Goal: Task Accomplishment & Management: Complete application form

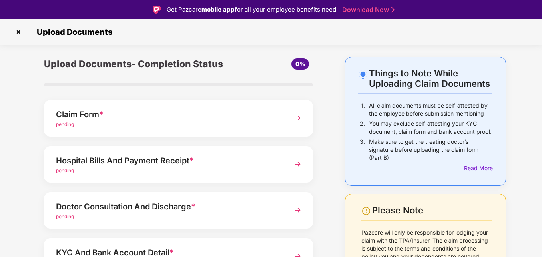
click at [152, 115] on div "Claim Form *" at bounding box center [168, 114] width 224 height 13
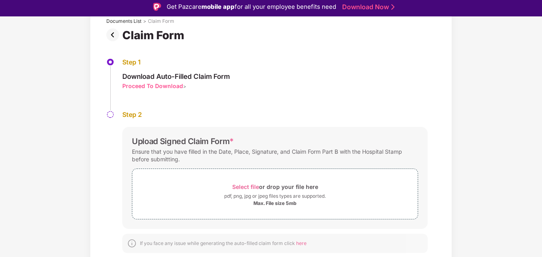
scroll to position [19, 0]
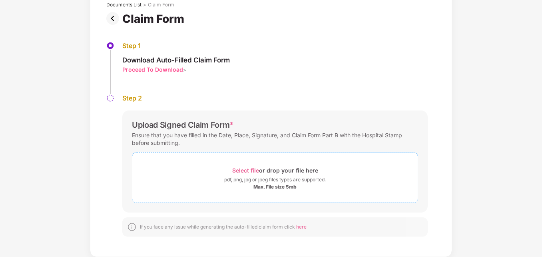
click at [250, 170] on span "Select file" at bounding box center [245, 170] width 27 height 7
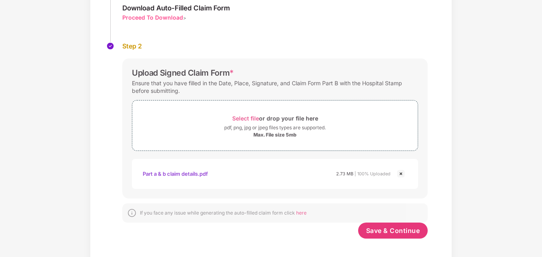
scroll to position [110, 0]
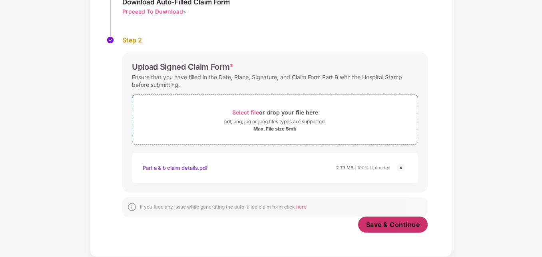
click at [405, 223] on span "Save & Continue" at bounding box center [393, 224] width 54 height 9
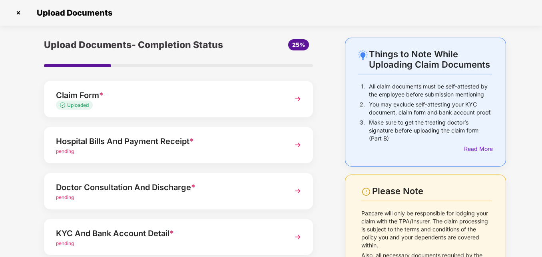
click at [69, 151] on span "pending" at bounding box center [65, 151] width 18 height 6
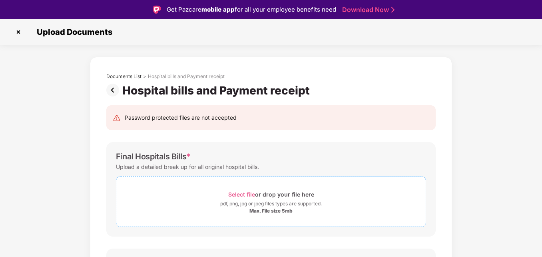
click at [243, 192] on span "Select file" at bounding box center [241, 194] width 27 height 7
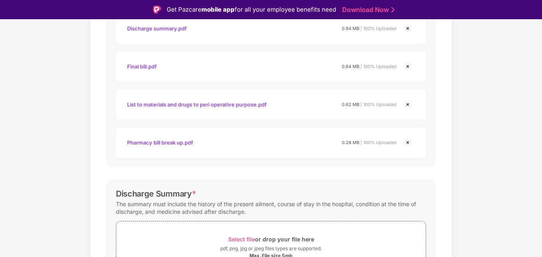
scroll to position [637, 0]
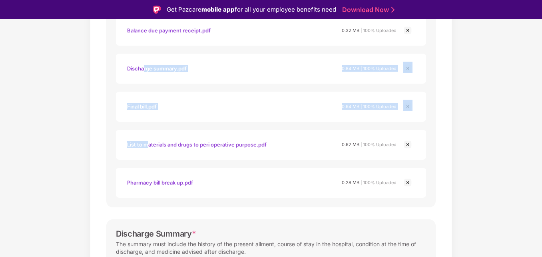
drag, startPoint x: 144, startPoint y: 66, endPoint x: 148, endPoint y: 120, distance: 54.6
drag, startPoint x: 148, startPoint y: 120, endPoint x: 313, endPoint y: 74, distance: 172.1
click at [312, 74] on div "Discharge summary.pdf 0.84 MB | 100% Uploaded" at bounding box center [262, 69] width 270 height 14
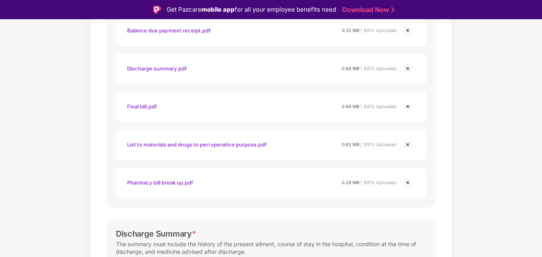
click at [408, 68] on img at bounding box center [408, 69] width 10 height 10
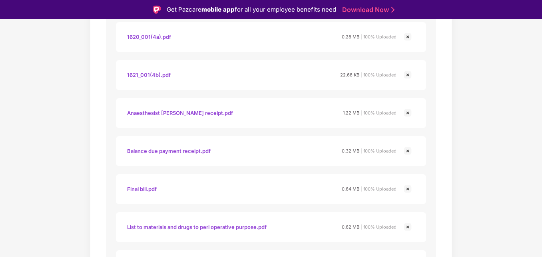
scroll to position [517, 0]
click at [407, 112] on img at bounding box center [408, 113] width 10 height 10
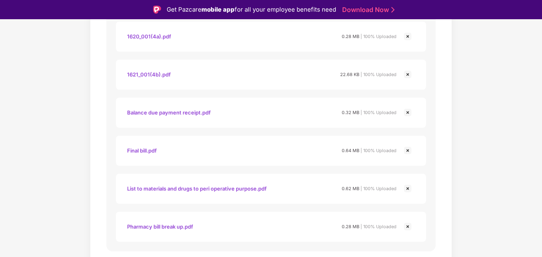
click at [408, 113] on img at bounding box center [408, 113] width 10 height 10
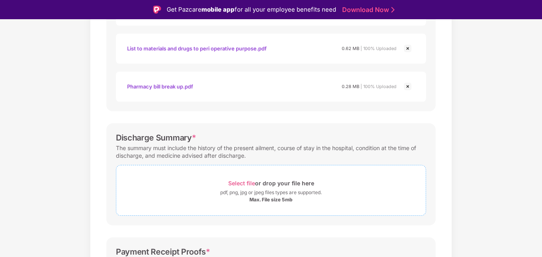
scroll to position [677, 0]
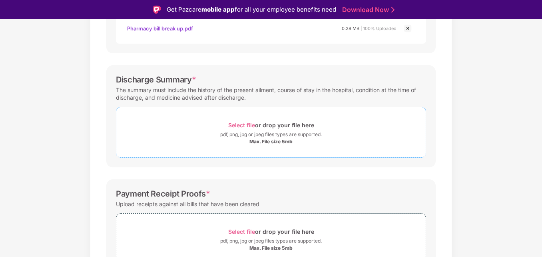
click at [242, 126] on span "Select file" at bounding box center [241, 125] width 27 height 7
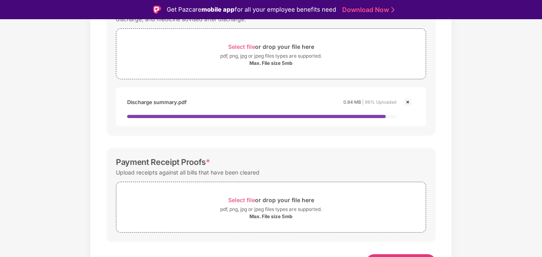
scroll to position [757, 0]
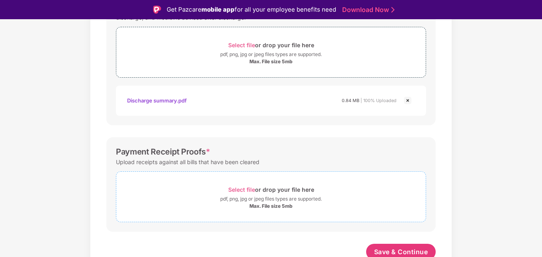
click at [244, 187] on span "Select file" at bounding box center [241, 189] width 27 height 7
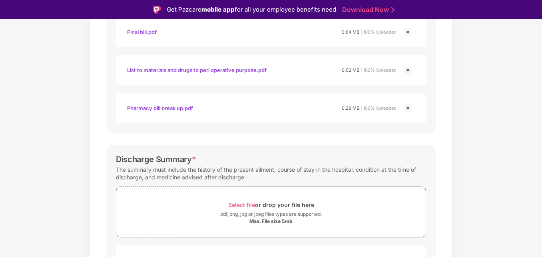
scroll to position [597, 0]
click at [409, 108] on img at bounding box center [408, 109] width 10 height 10
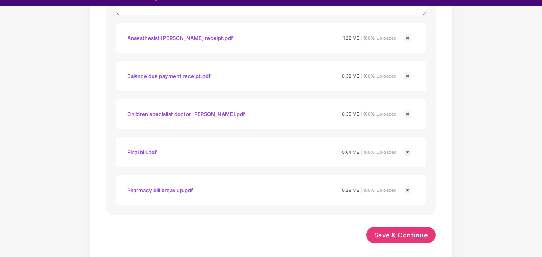
scroll to position [19, 0]
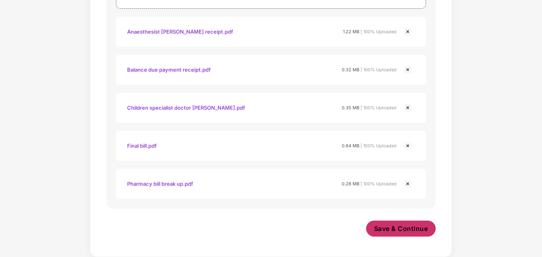
click at [388, 230] on span "Save & Continue" at bounding box center [401, 228] width 54 height 9
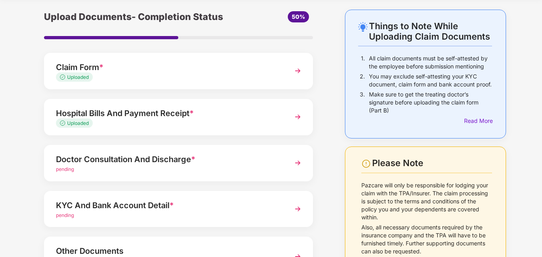
scroll to position [40, 0]
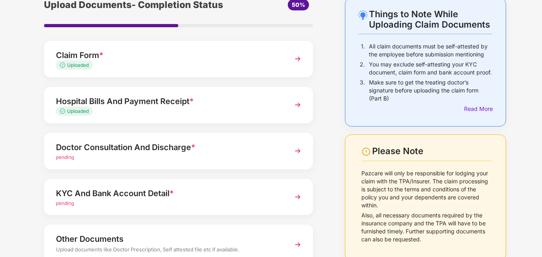
click at [250, 148] on div "Doctor Consultation And Discharge *" at bounding box center [168, 147] width 224 height 13
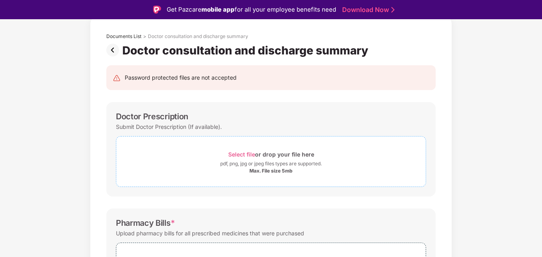
click at [241, 153] on span "Select file" at bounding box center [241, 154] width 27 height 7
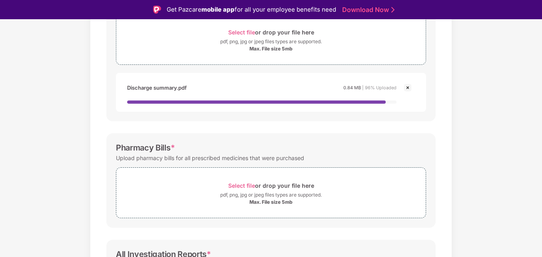
scroll to position [200, 0]
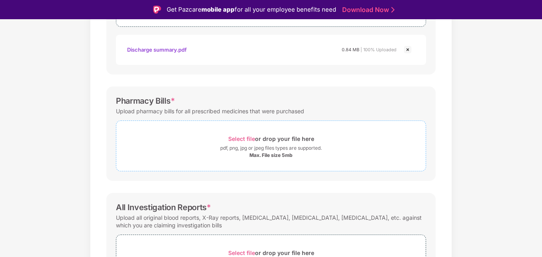
click at [242, 136] on span "Select file" at bounding box center [241, 138] width 27 height 7
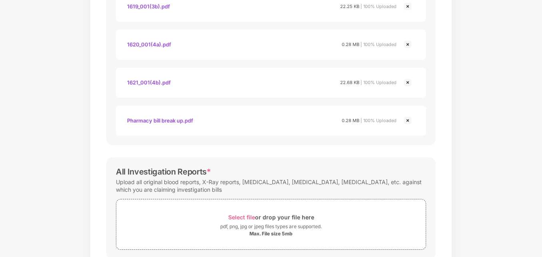
scroll to position [680, 0]
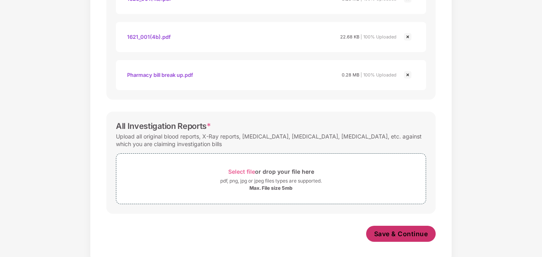
click at [390, 236] on span "Save & Continue" at bounding box center [401, 233] width 54 height 9
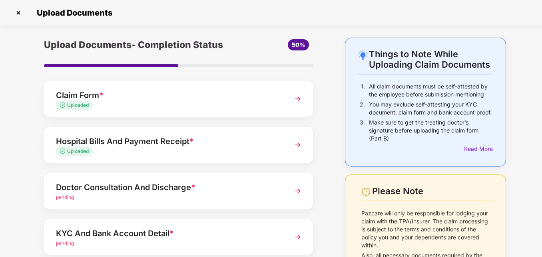
click at [154, 189] on div "Doctor Consultation And Discharge *" at bounding box center [168, 187] width 224 height 13
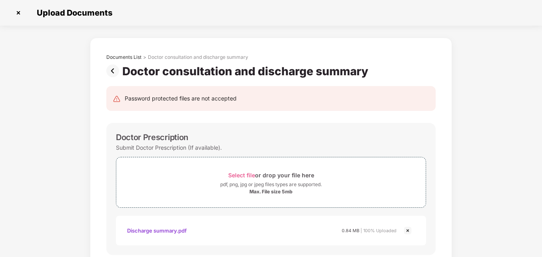
click at [14, 14] on img at bounding box center [18, 12] width 13 height 13
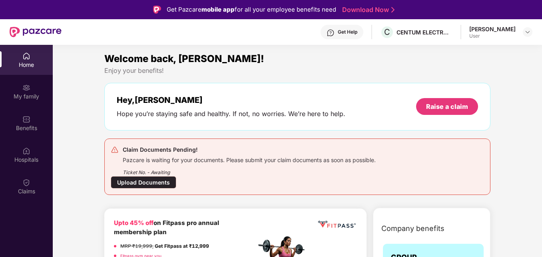
click at [147, 184] on div "Upload Documents" at bounding box center [144, 182] width 66 height 12
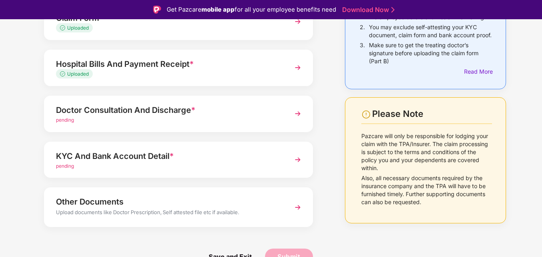
scroll to position [97, 0]
click at [72, 120] on span "pending" at bounding box center [65, 119] width 18 height 6
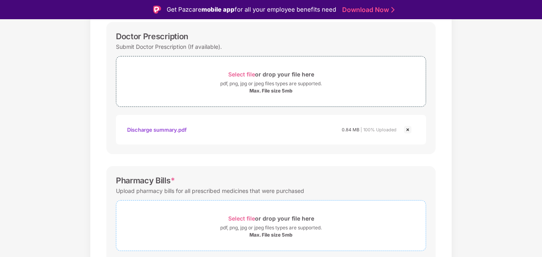
scroll to position [40, 0]
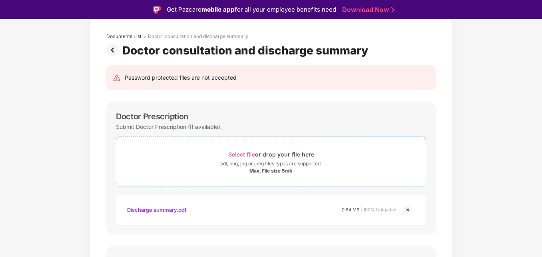
click at [241, 154] on span "Select file" at bounding box center [241, 154] width 27 height 7
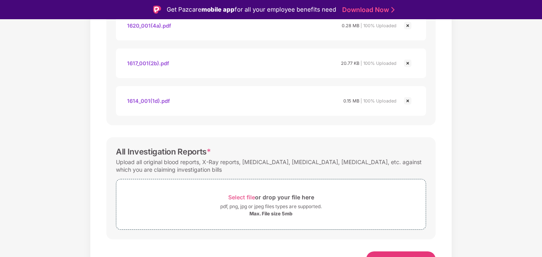
scroll to position [795, 0]
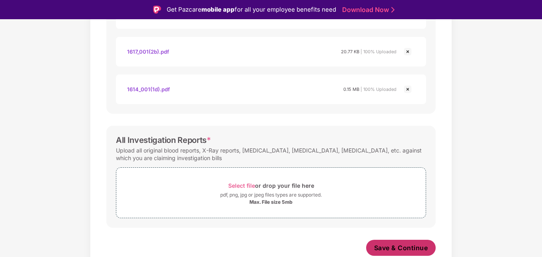
click at [396, 243] on span "Save & Continue" at bounding box center [401, 247] width 54 height 9
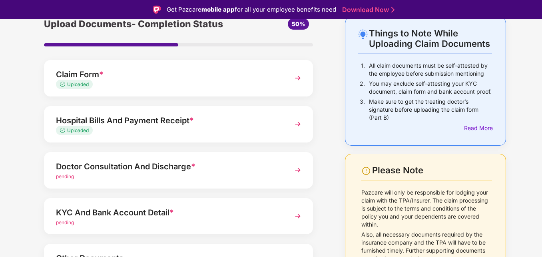
scroll to position [80, 0]
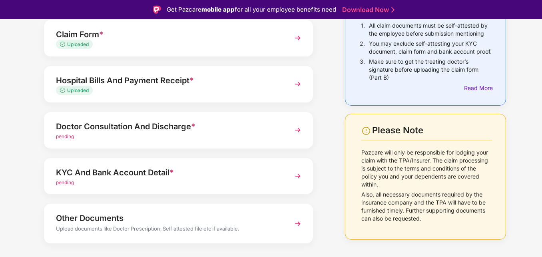
click at [250, 134] on div "pending" at bounding box center [168, 137] width 224 height 8
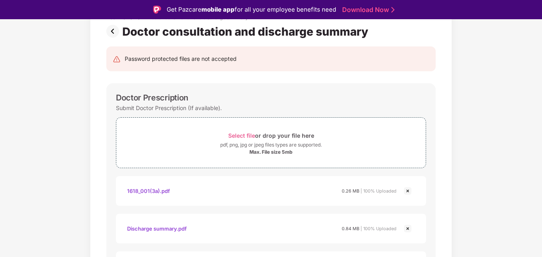
scroll to position [120, 0]
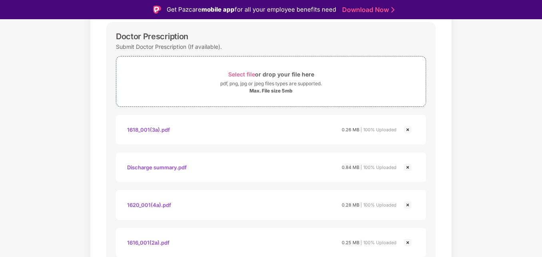
click at [406, 131] on img at bounding box center [408, 130] width 10 height 10
click at [407, 130] on img at bounding box center [408, 130] width 10 height 10
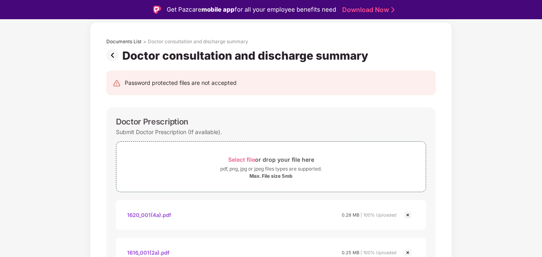
scroll to position [80, 0]
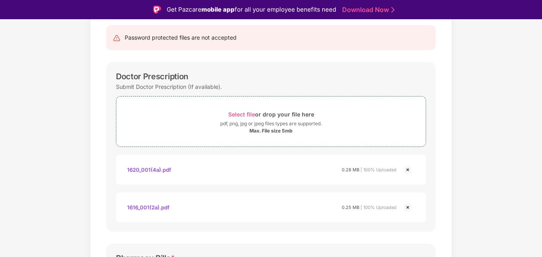
click at [407, 165] on img at bounding box center [408, 170] width 10 height 10
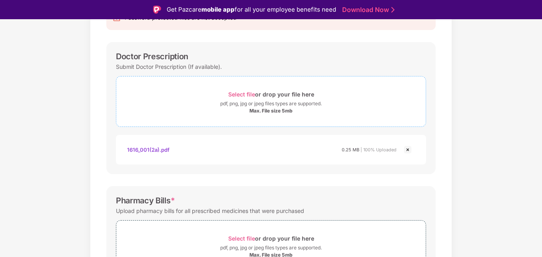
scroll to position [120, 0]
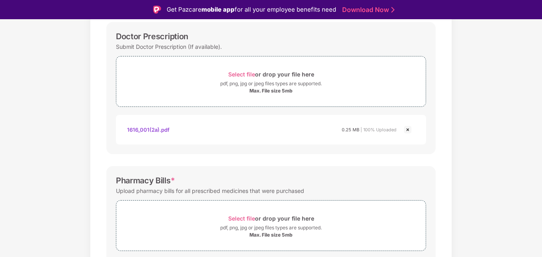
click at [407, 128] on img at bounding box center [408, 130] width 10 height 10
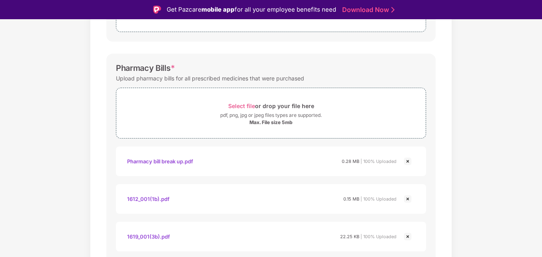
scroll to position [200, 0]
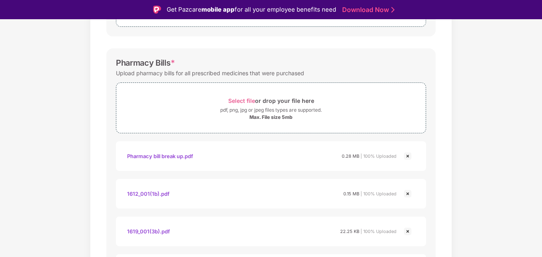
click at [409, 154] on img at bounding box center [408, 156] width 10 height 10
click at [410, 154] on img at bounding box center [408, 156] width 10 height 10
click at [409, 154] on img at bounding box center [408, 156] width 10 height 10
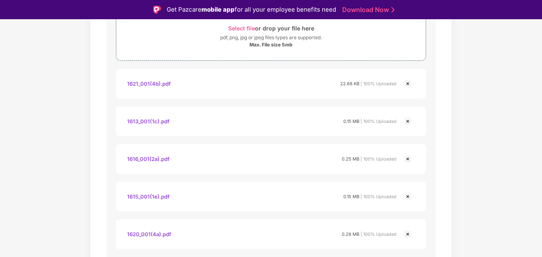
scroll to position [280, 0]
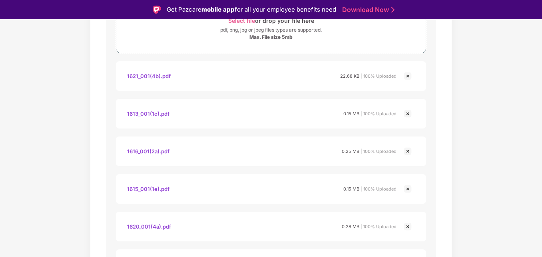
click at [408, 78] on img at bounding box center [408, 76] width 10 height 10
click at [408, 76] on img at bounding box center [408, 76] width 10 height 10
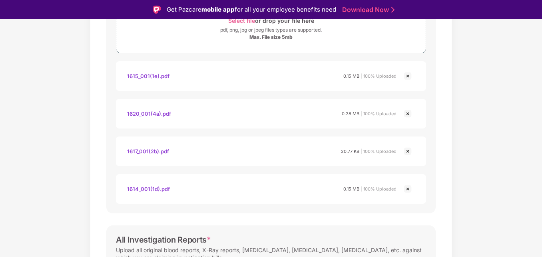
click at [408, 76] on img at bounding box center [408, 76] width 10 height 10
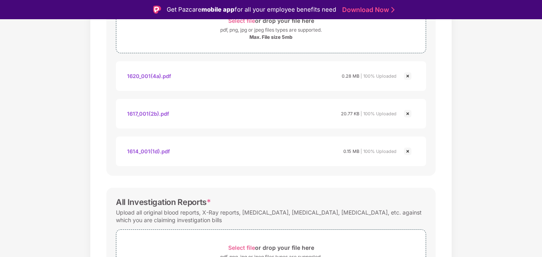
click at [408, 76] on img at bounding box center [408, 76] width 10 height 10
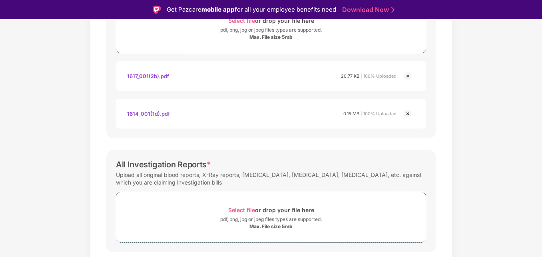
click at [408, 76] on img at bounding box center [408, 76] width 10 height 10
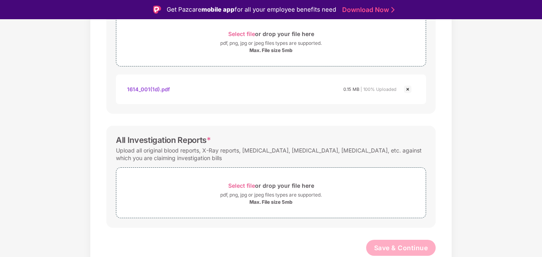
scroll to position [267, 0]
click at [408, 76] on div "1614_001(1d).pdf 0.15 MB | 100% Uploaded" at bounding box center [271, 89] width 310 height 30
click at [408, 88] on img at bounding box center [408, 89] width 10 height 10
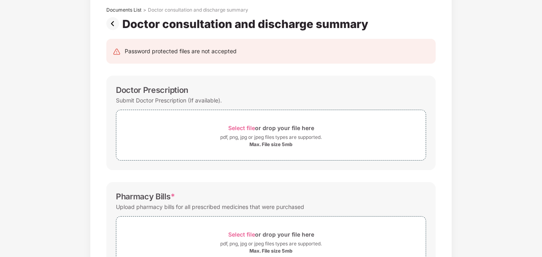
scroll to position [0, 0]
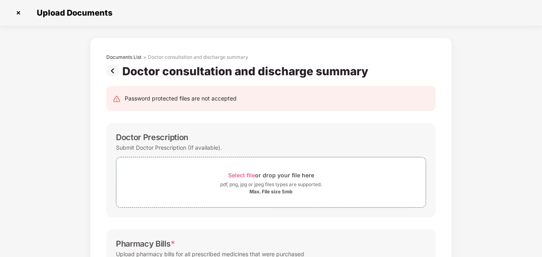
click at [20, 13] on img at bounding box center [18, 12] width 13 height 13
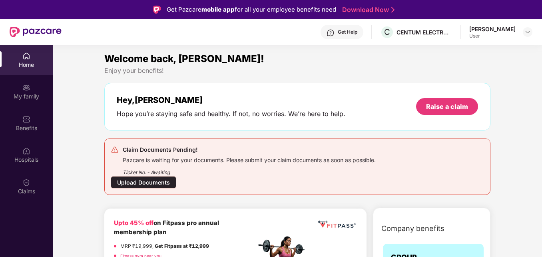
click at [157, 181] on div "Upload Documents" at bounding box center [144, 182] width 66 height 12
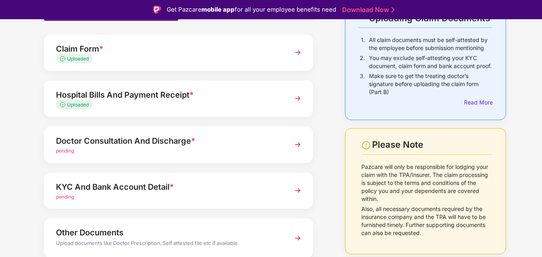
scroll to position [80, 0]
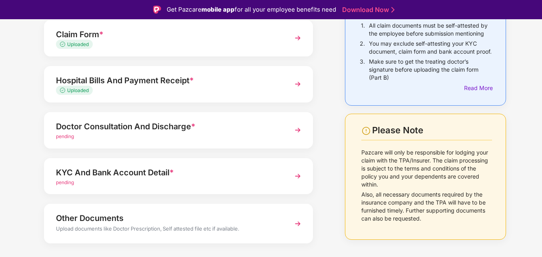
click at [142, 178] on div "KYC And Bank Account Detail *" at bounding box center [168, 172] width 224 height 13
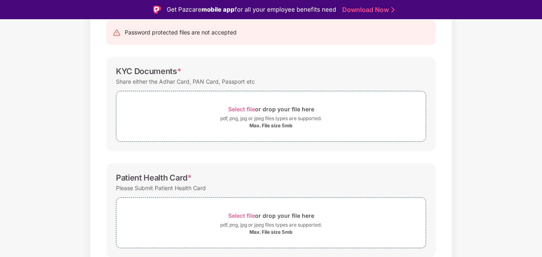
scroll to position [160, 0]
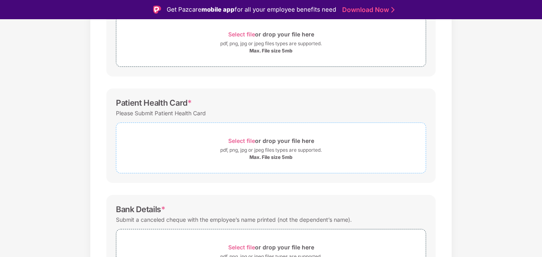
click at [241, 141] on span "Select file" at bounding box center [241, 140] width 27 height 7
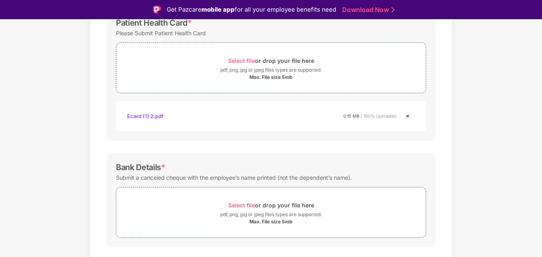
scroll to position [260, 0]
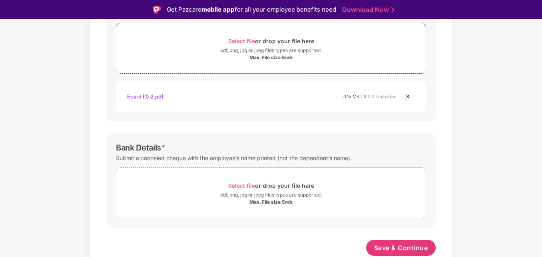
click at [246, 182] on span "Select file" at bounding box center [241, 185] width 27 height 7
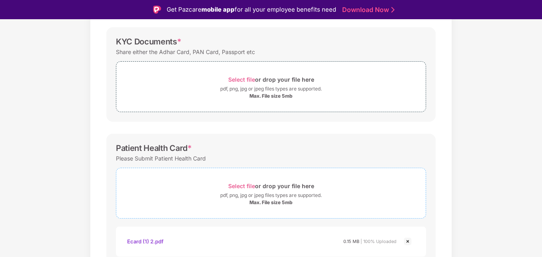
scroll to position [98, 0]
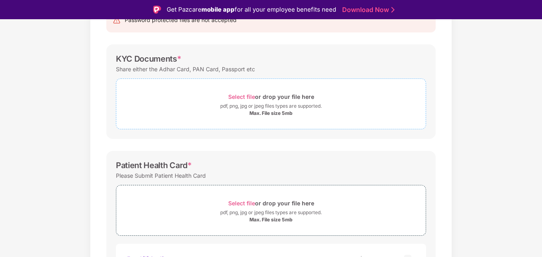
click at [247, 94] on span "Select file" at bounding box center [241, 96] width 27 height 7
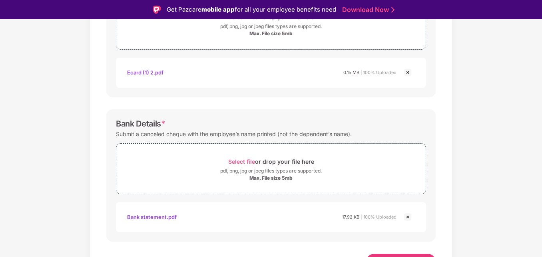
scroll to position [336, 0]
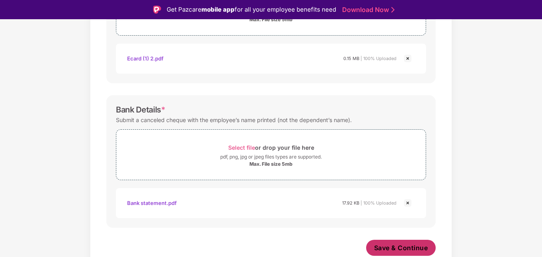
click at [389, 249] on span "Save & Continue" at bounding box center [401, 247] width 54 height 9
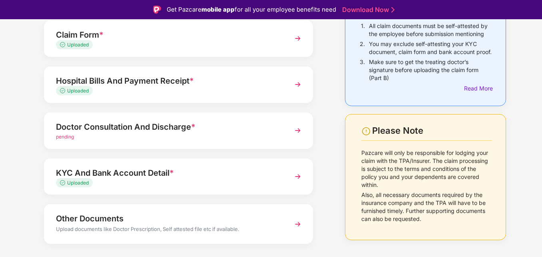
scroll to position [80, 0]
click at [164, 132] on div "Doctor Consultation And Discharge *" at bounding box center [168, 126] width 224 height 13
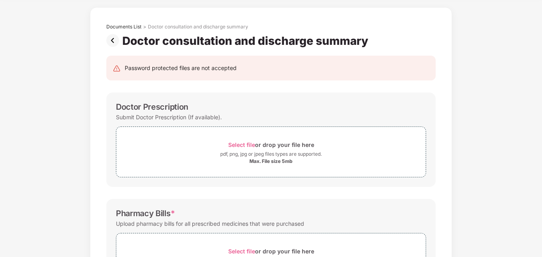
scroll to position [29, 0]
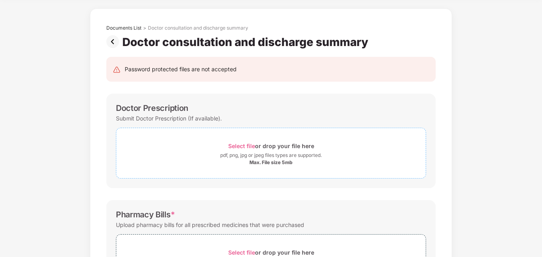
click at [250, 144] on span "Select file" at bounding box center [241, 145] width 27 height 7
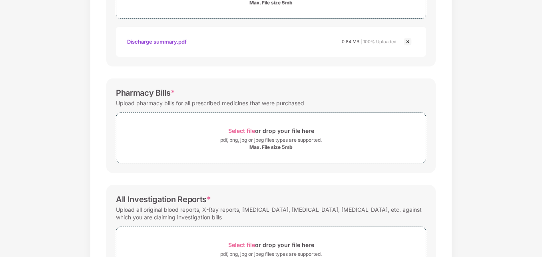
scroll to position [189, 0]
click at [240, 131] on span "Select file" at bounding box center [241, 130] width 27 height 7
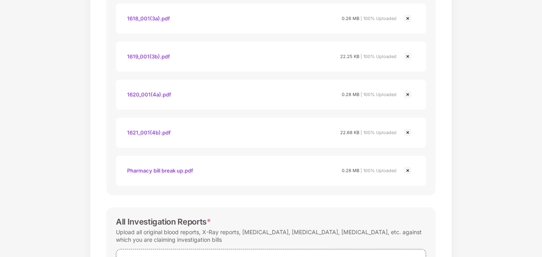
scroll to position [685, 0]
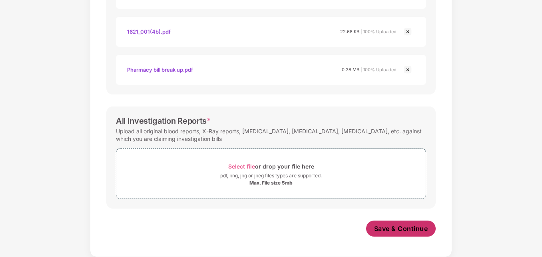
click at [402, 225] on span "Save & Continue" at bounding box center [401, 228] width 54 height 9
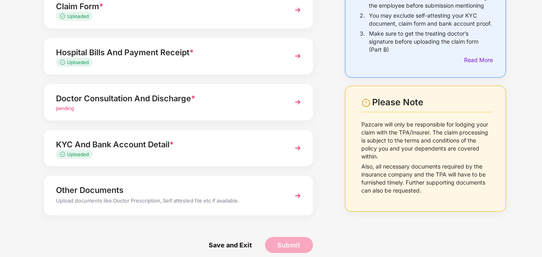
scroll to position [97, 0]
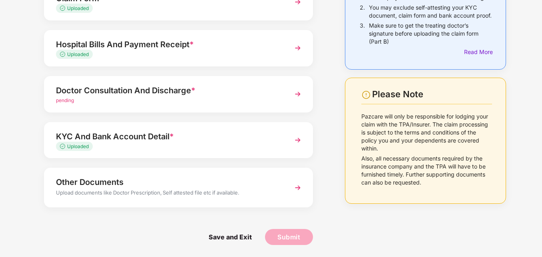
click at [294, 91] on img at bounding box center [298, 94] width 14 height 14
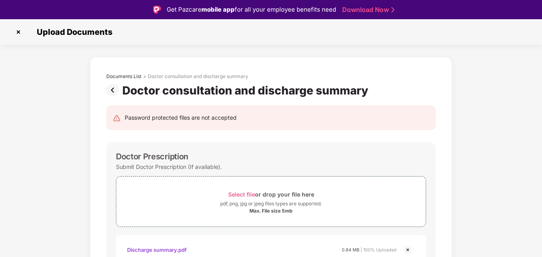
click at [15, 30] on img at bounding box center [18, 32] width 13 height 13
click at [20, 32] on img at bounding box center [18, 32] width 13 height 13
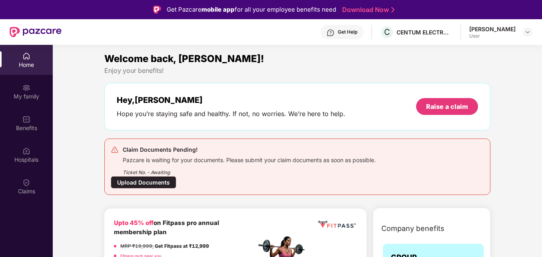
click at [148, 181] on div "Upload Documents" at bounding box center [144, 182] width 66 height 12
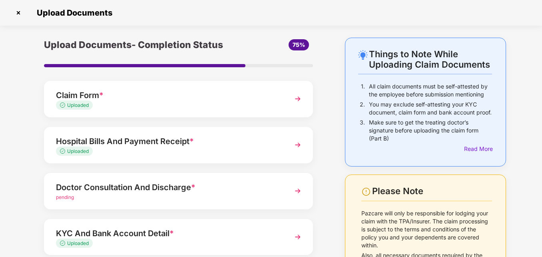
click at [223, 168] on div "Upload Documents- Completion Status 75% Claim Form * Uploaded Hospital Bills An…" at bounding box center [178, 196] width 285 height 316
click at [222, 183] on div "Doctor Consultation And Discharge *" at bounding box center [168, 187] width 224 height 13
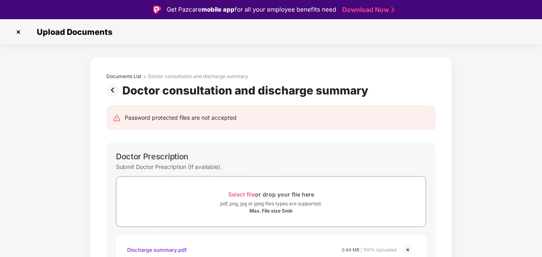
click at [19, 34] on img at bounding box center [18, 32] width 13 height 13
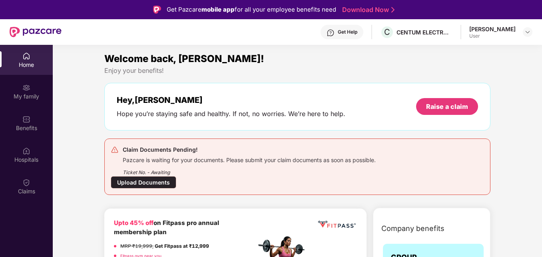
click at [147, 183] on div "Upload Documents" at bounding box center [144, 182] width 66 height 12
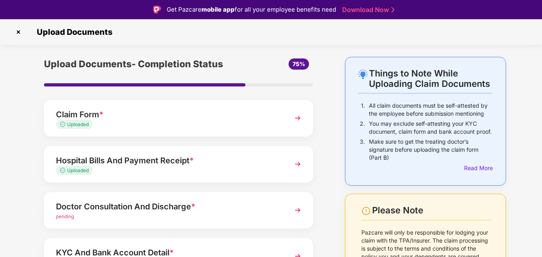
click at [127, 128] on div "Uploaded" at bounding box center [168, 125] width 224 height 8
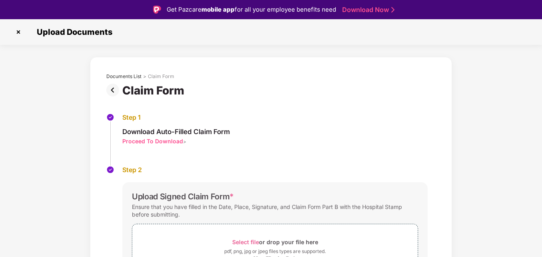
click at [18, 32] on img at bounding box center [18, 32] width 13 height 13
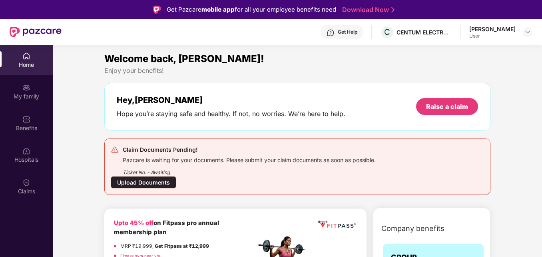
click at [147, 184] on div "Upload Documents" at bounding box center [144, 182] width 66 height 12
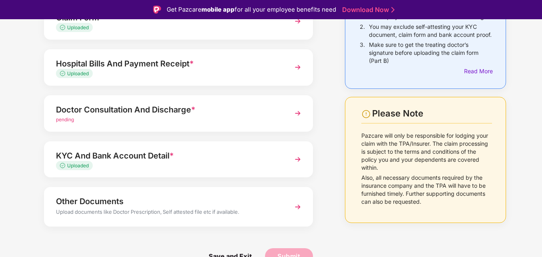
scroll to position [19, 0]
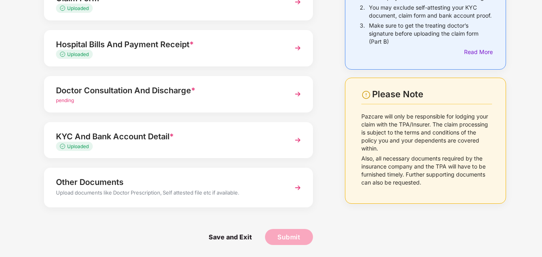
click at [188, 184] on div "Other Documents" at bounding box center [168, 182] width 224 height 13
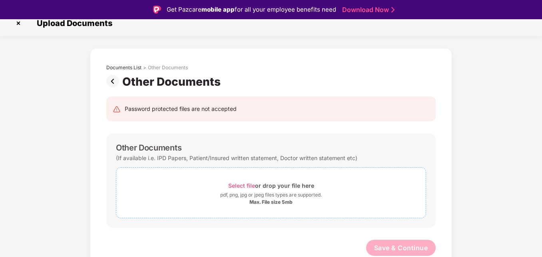
click at [250, 182] on span "Select file" at bounding box center [241, 185] width 27 height 7
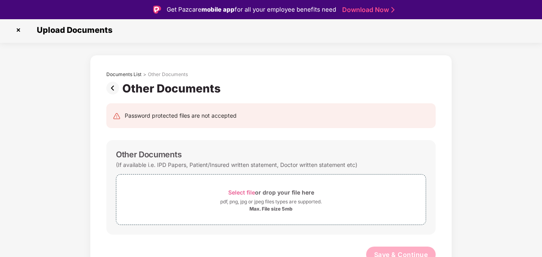
scroll to position [0, 0]
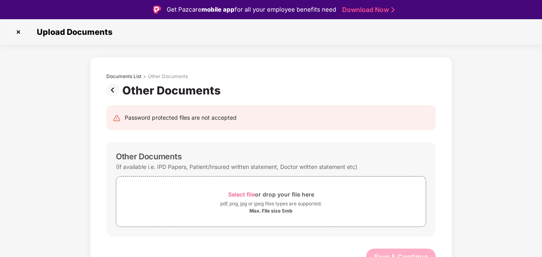
click at [113, 92] on img at bounding box center [114, 90] width 16 height 13
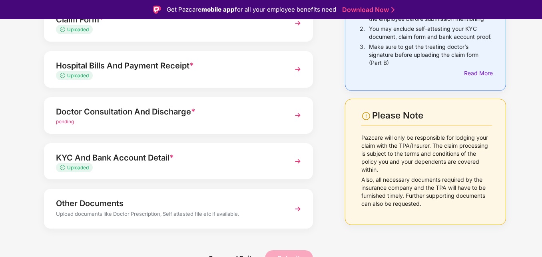
scroll to position [97, 0]
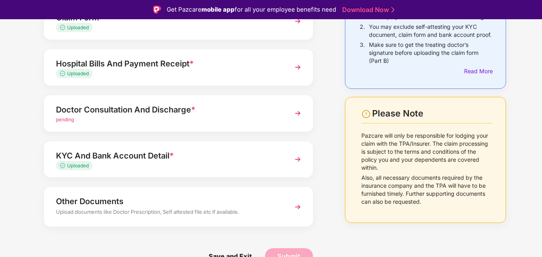
click at [65, 118] on span "pending" at bounding box center [65, 119] width 18 height 6
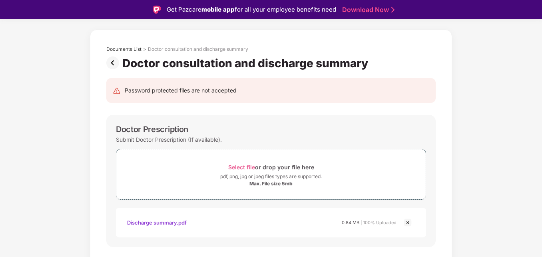
scroll to position [0, 0]
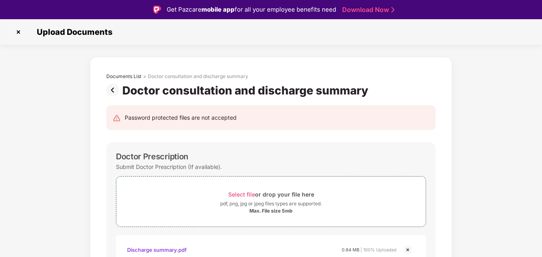
click at [20, 32] on img at bounding box center [18, 32] width 13 height 13
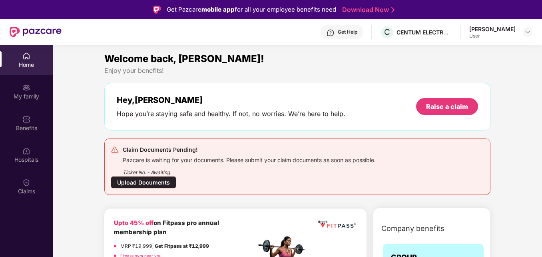
click at [148, 124] on div "Hey, [PERSON_NAME] you’re staying safe and healthy. If not, no worries. We’re h…" at bounding box center [297, 107] width 386 height 48
click at [162, 178] on div "Upload Documents" at bounding box center [144, 182] width 66 height 12
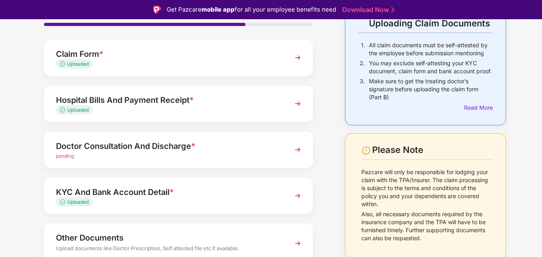
scroll to position [17, 0]
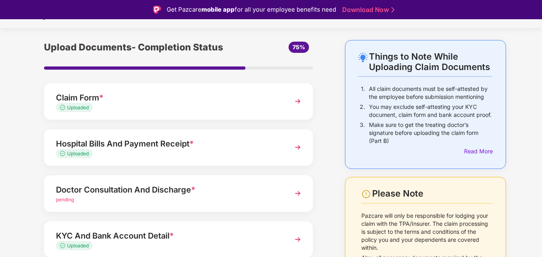
click at [69, 198] on span "pending" at bounding box center [65, 199] width 18 height 6
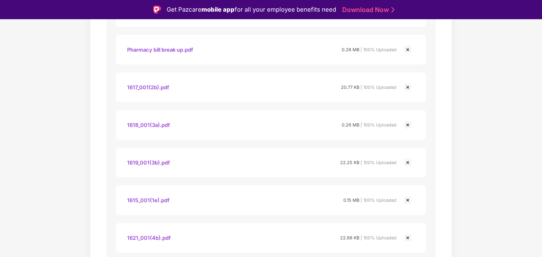
scroll to position [681, 0]
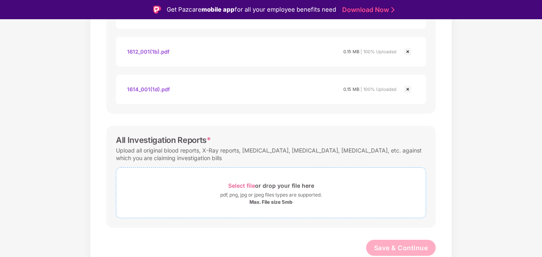
click at [344, 187] on div "Select file or drop your file here" at bounding box center [271, 185] width 310 height 11
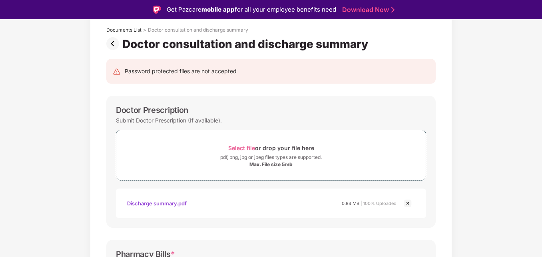
scroll to position [0, 0]
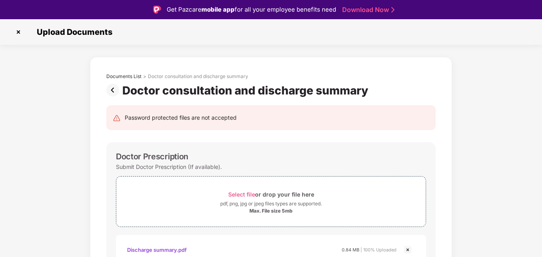
click at [19, 30] on img at bounding box center [18, 32] width 13 height 13
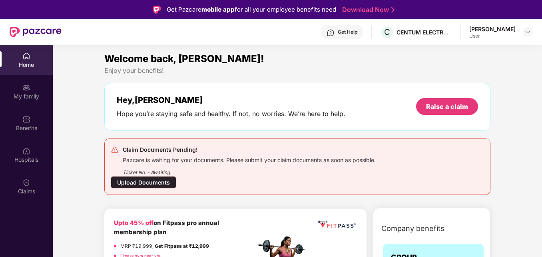
click at [139, 184] on div "Upload Documents" at bounding box center [144, 182] width 66 height 12
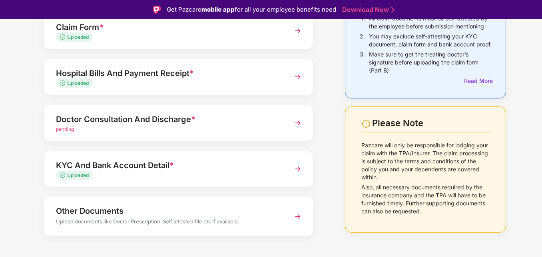
scroll to position [97, 0]
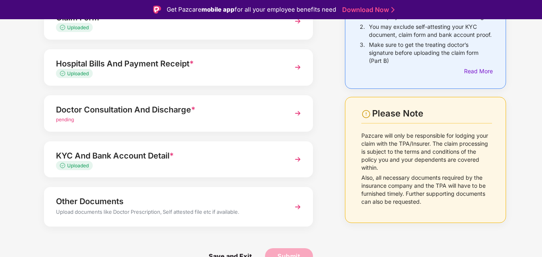
click at [69, 120] on span "pending" at bounding box center [65, 119] width 18 height 6
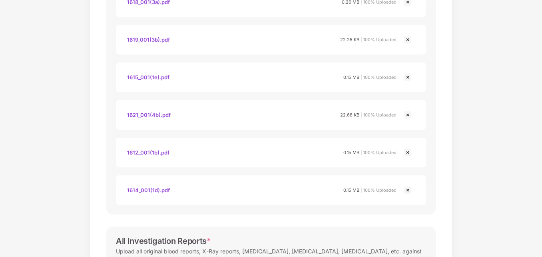
scroll to position [681, 0]
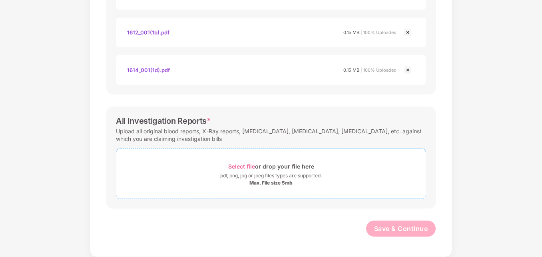
click at [239, 163] on span "Select file" at bounding box center [241, 166] width 27 height 7
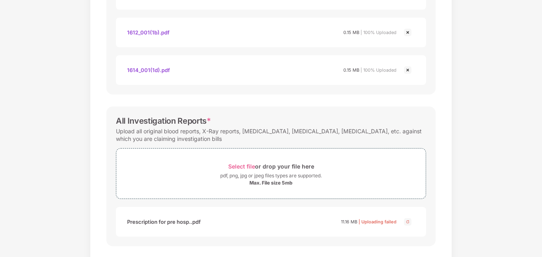
click at [408, 222] on img at bounding box center [408, 222] width 10 height 10
click at [407, 220] on img at bounding box center [408, 222] width 10 height 10
